Goal: Information Seeking & Learning: Learn about a topic

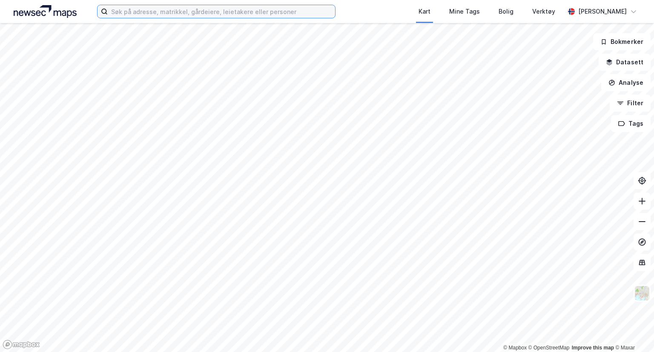
click at [271, 12] on input at bounding box center [222, 11] width 228 height 13
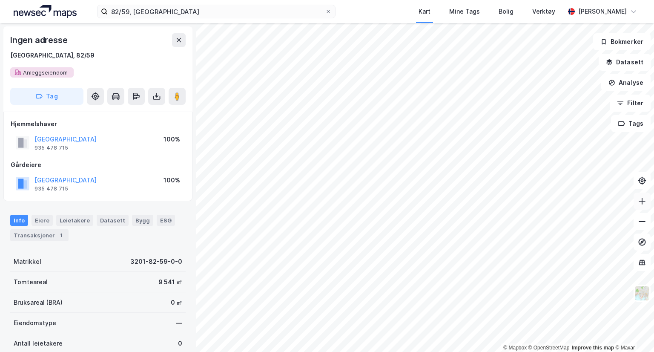
click at [641, 199] on icon at bounding box center [642, 201] width 9 height 9
click at [126, 10] on input "82/59, [GEOGRAPHIC_DATA]" at bounding box center [216, 11] width 217 height 13
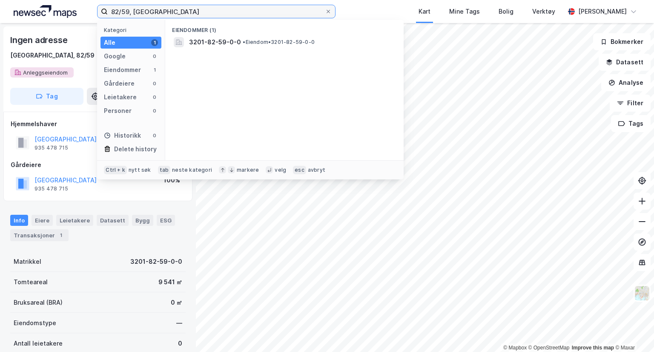
click at [126, 10] on input "82/59, [GEOGRAPHIC_DATA]" at bounding box center [216, 11] width 217 height 13
type input "82/60, [GEOGRAPHIC_DATA]"
